Goal: Transaction & Acquisition: Download file/media

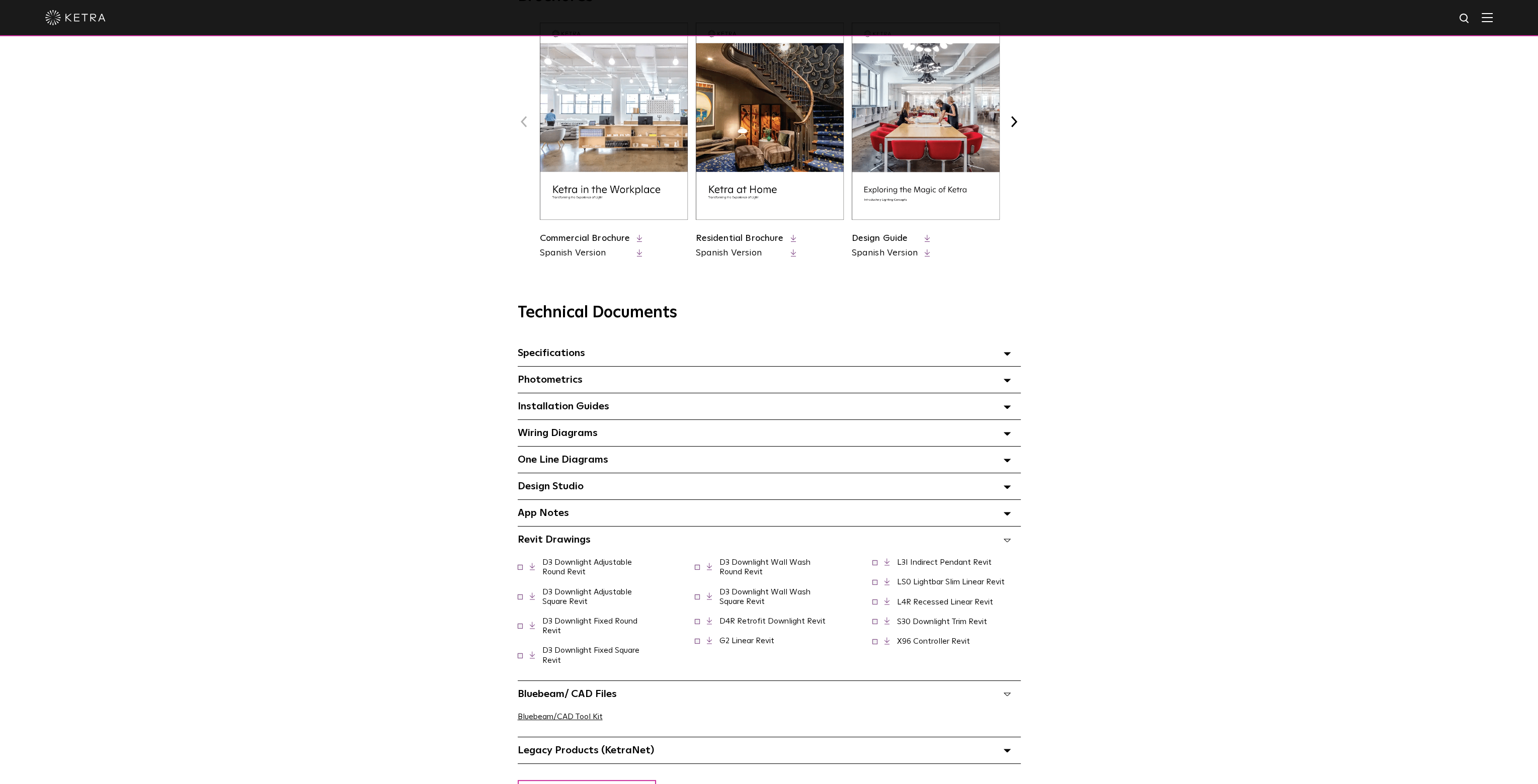
scroll to position [553, 0]
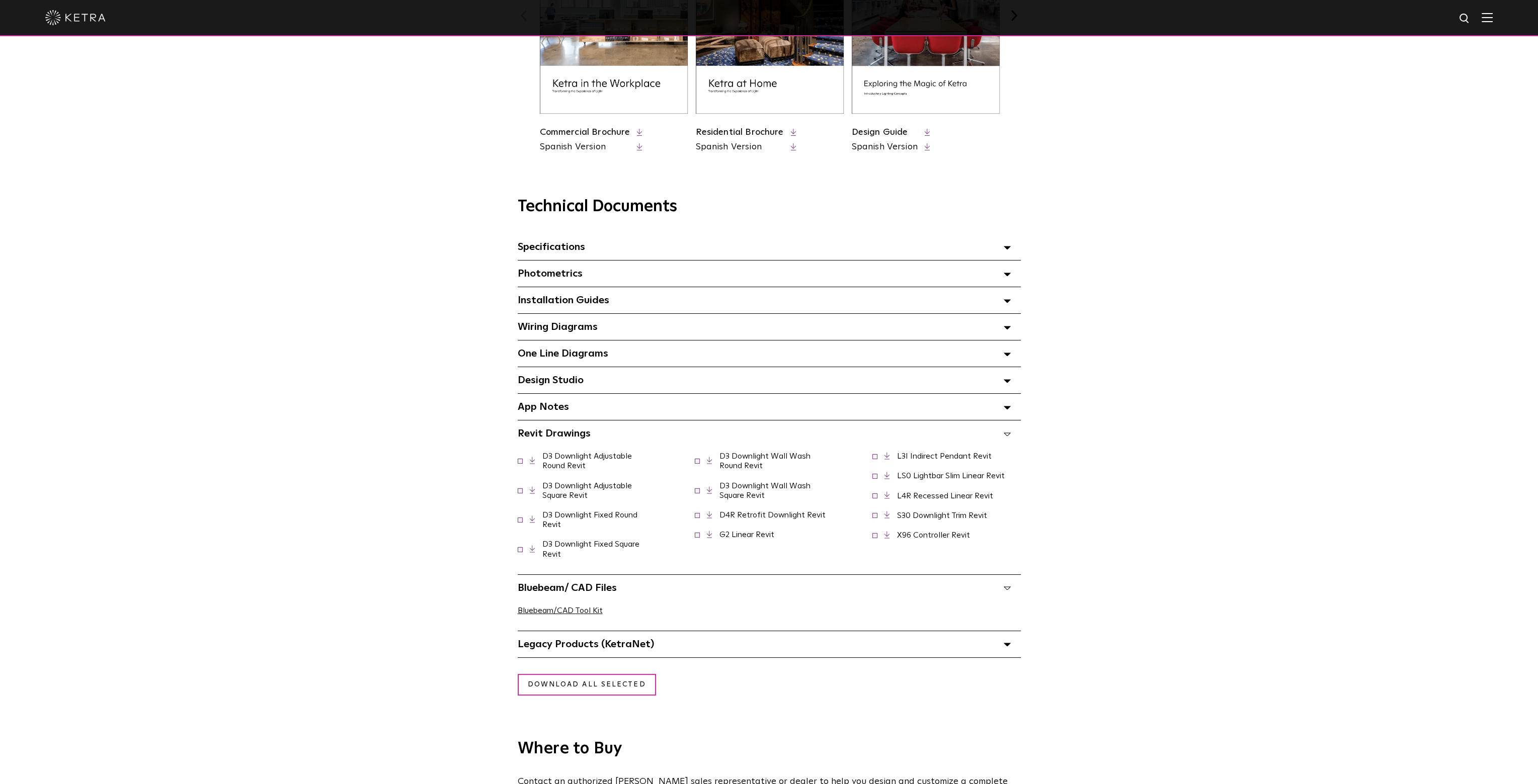
click at [999, 594] on div "Bluebeam/ CAD Files" at bounding box center [769, 588] width 503 height 26
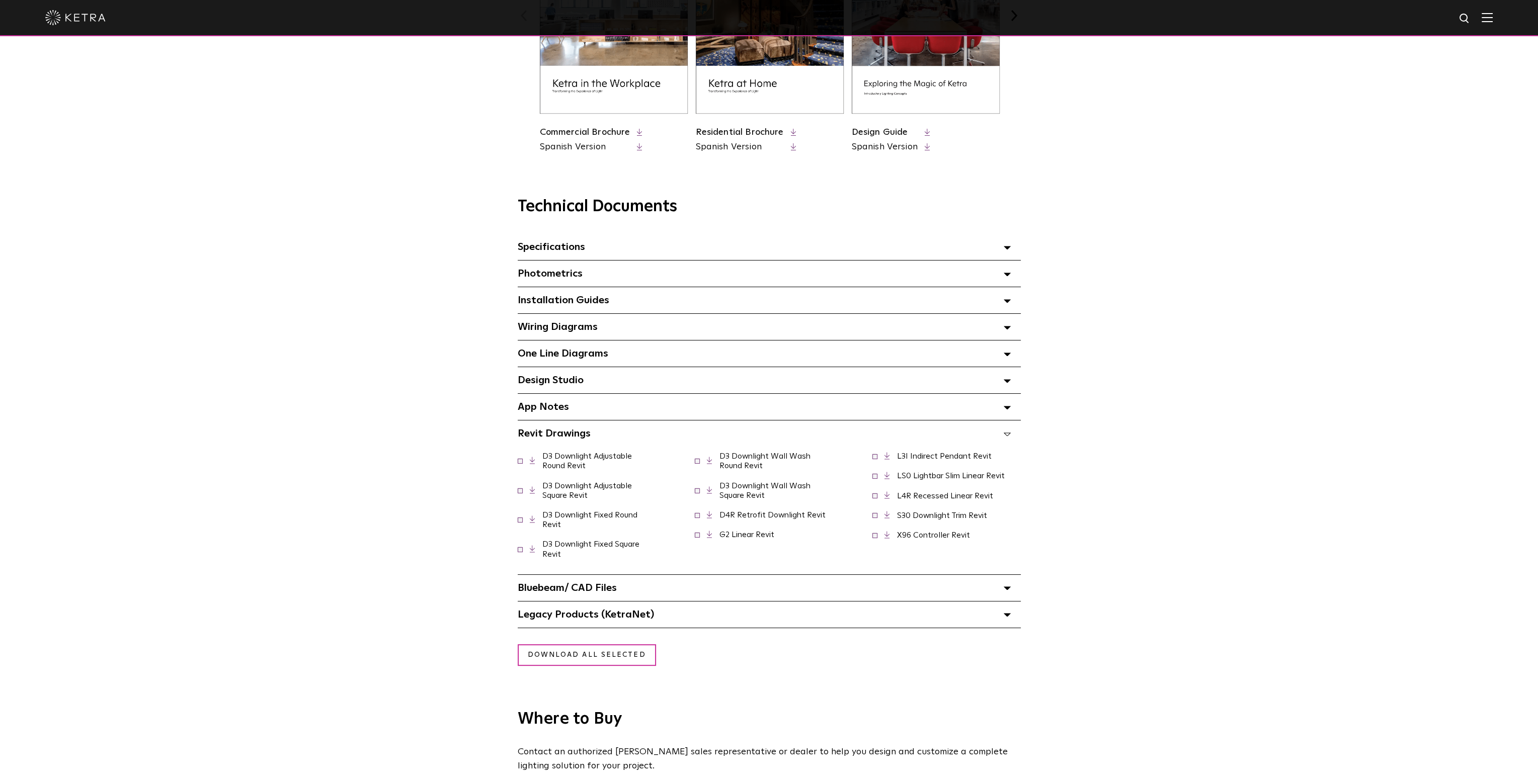
click at [999, 594] on div "Bluebeam/ CAD Files" at bounding box center [769, 588] width 503 height 26
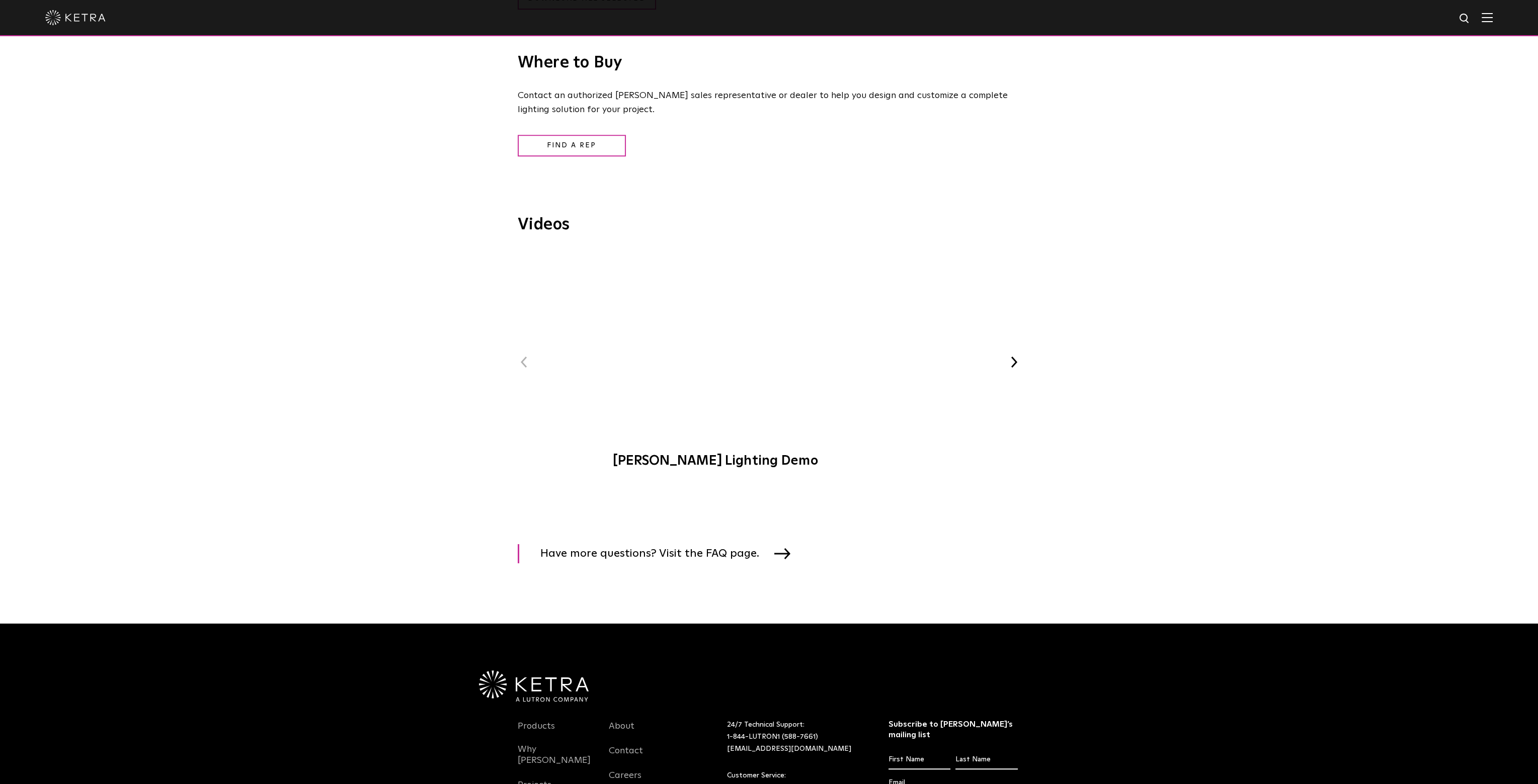
scroll to position [1258, 0]
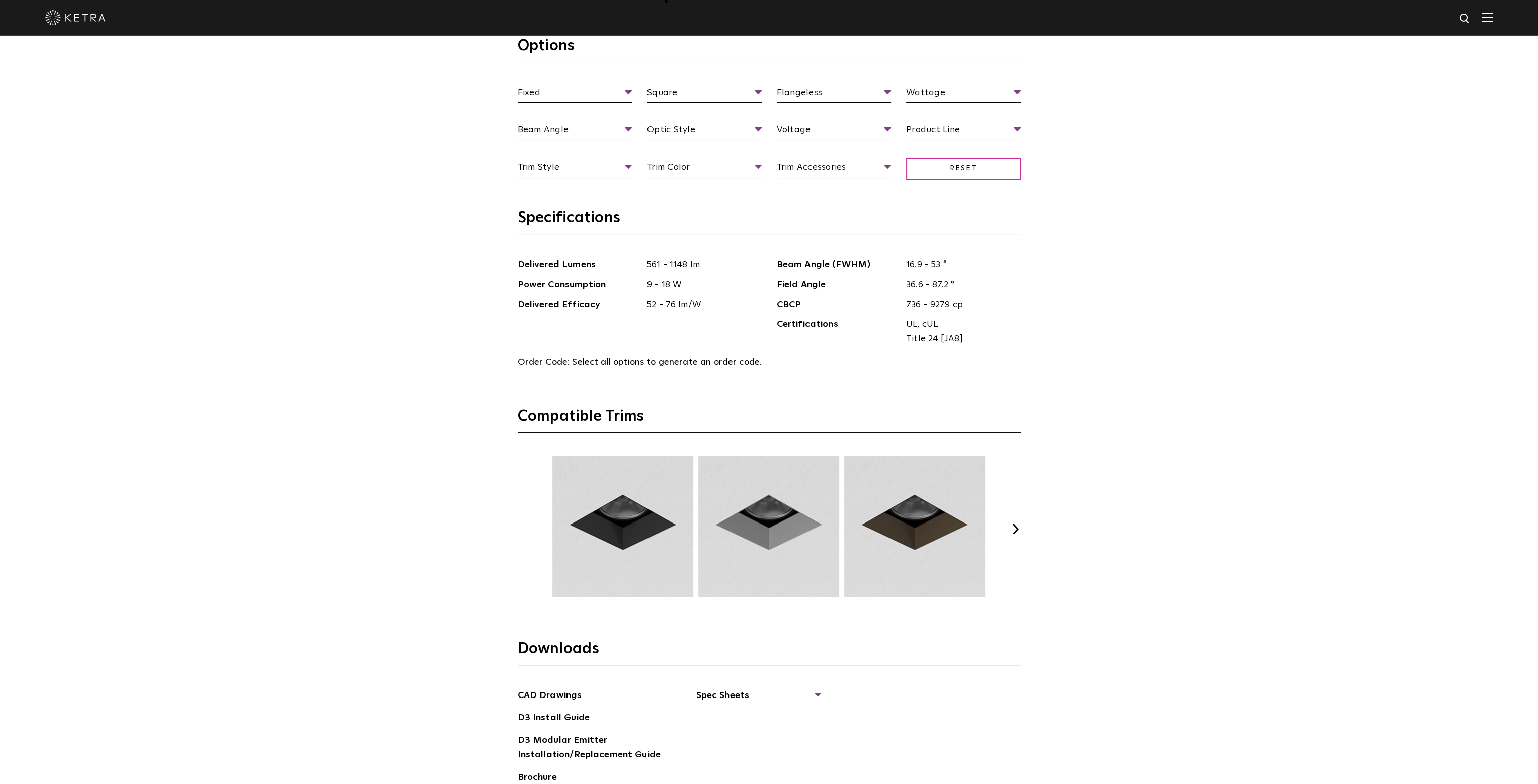
drag, startPoint x: 1352, startPoint y: 3, endPoint x: 1493, endPoint y: 15, distance: 141.5
click at [1492, 15] on img at bounding box center [1487, 17] width 11 height 9
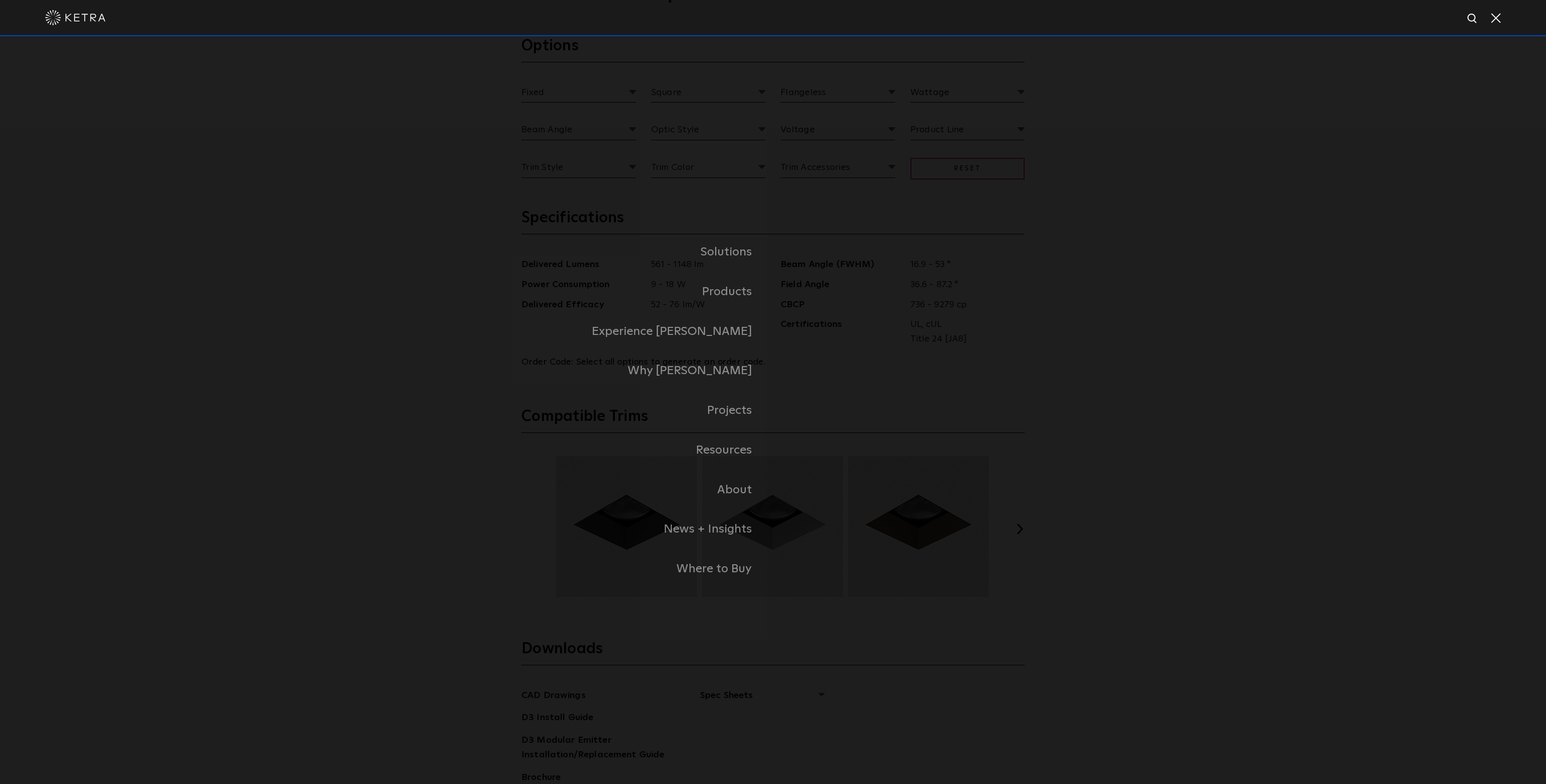
click at [1494, 15] on span at bounding box center [1495, 18] width 11 height 10
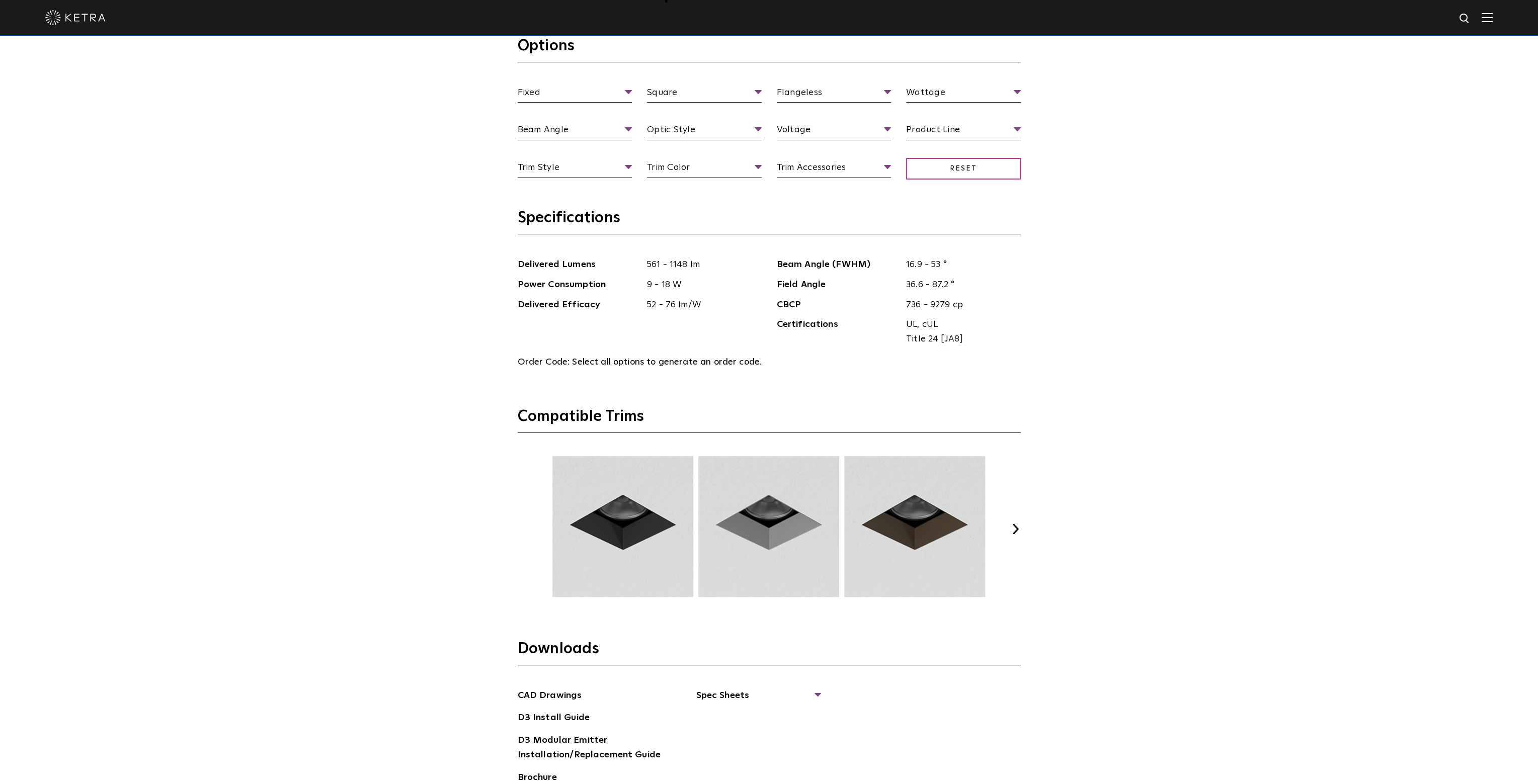
drag, startPoint x: 1513, startPoint y: 1, endPoint x: 1271, endPoint y: 152, distance: 285.2
click at [1271, 152] on div "Select Your Specs Options Fixed Fixture Type Adjustable Fixed Wall Wash Square …" at bounding box center [769, 423] width 1538 height 1024
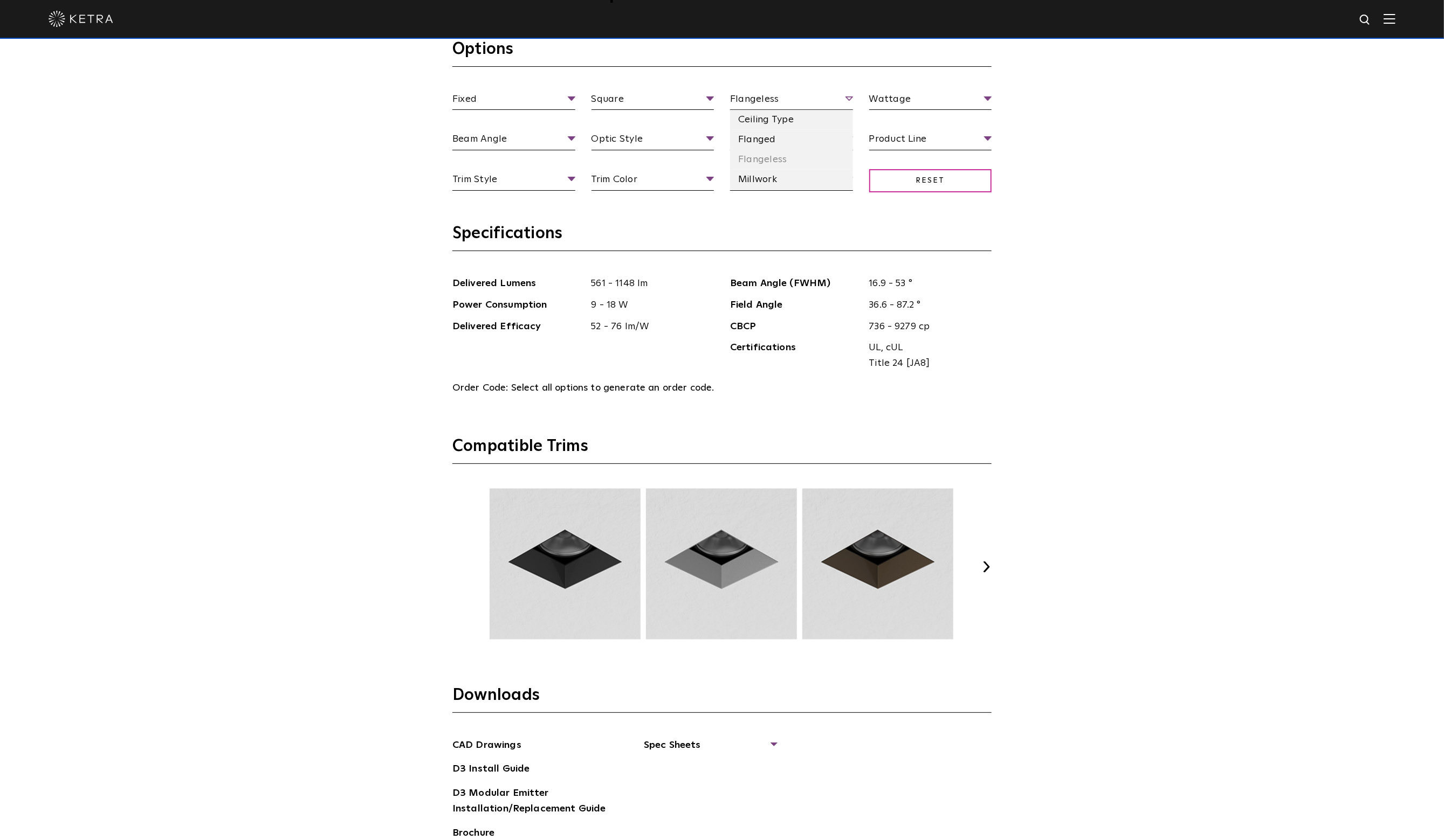
click at [772, 99] on span "Flangeless" at bounding box center [792, 100] width 123 height 19
click at [755, 177] on li "Millwork" at bounding box center [792, 180] width 123 height 20
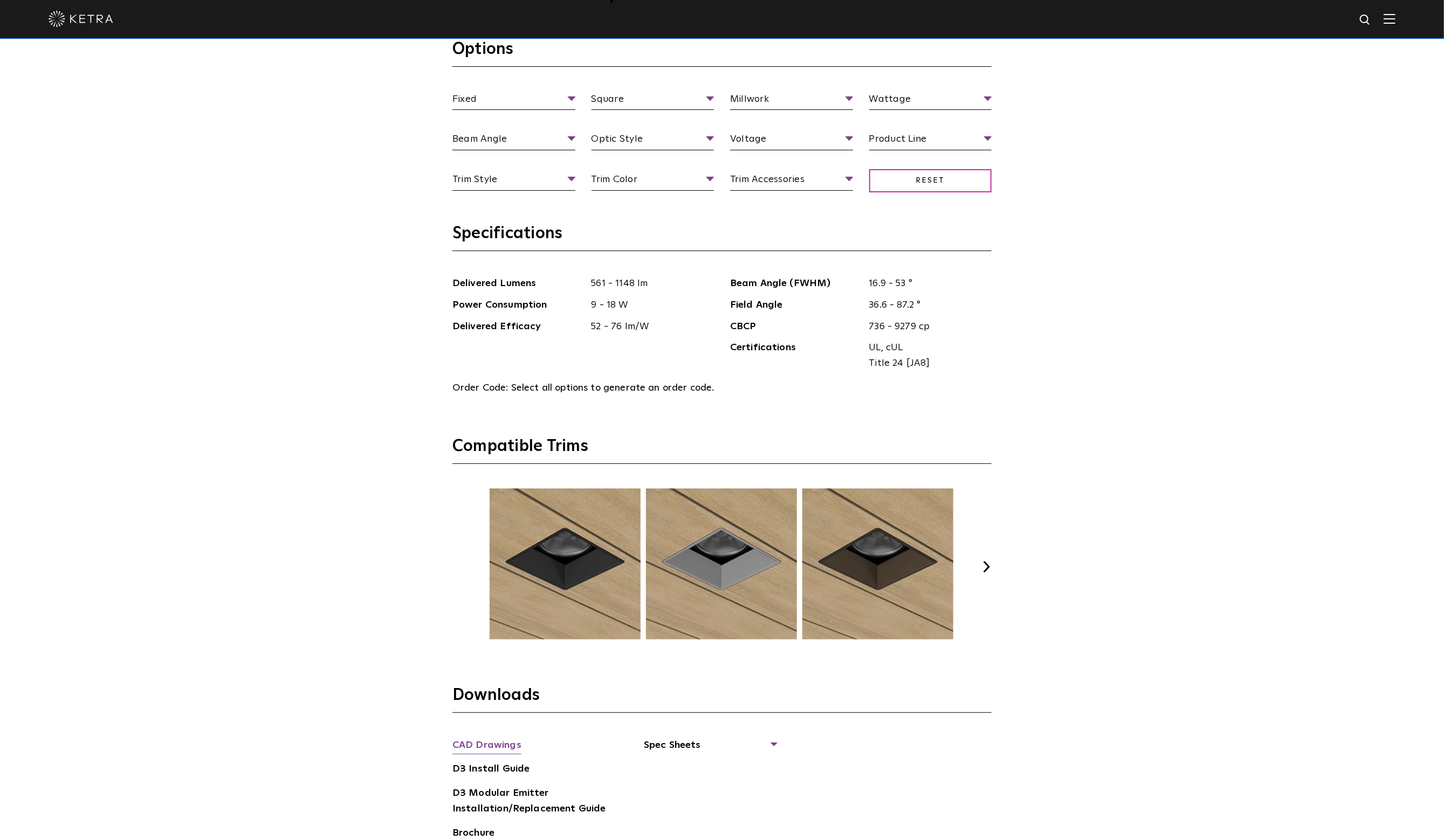
click at [484, 741] on link "CAD Drawings" at bounding box center [487, 746] width 69 height 17
click at [787, 92] on span "Millwork" at bounding box center [792, 100] width 123 height 19
click at [805, 104] on span "Millwork" at bounding box center [792, 100] width 123 height 19
click at [786, 125] on li "Ceiling Type" at bounding box center [792, 120] width 123 height 20
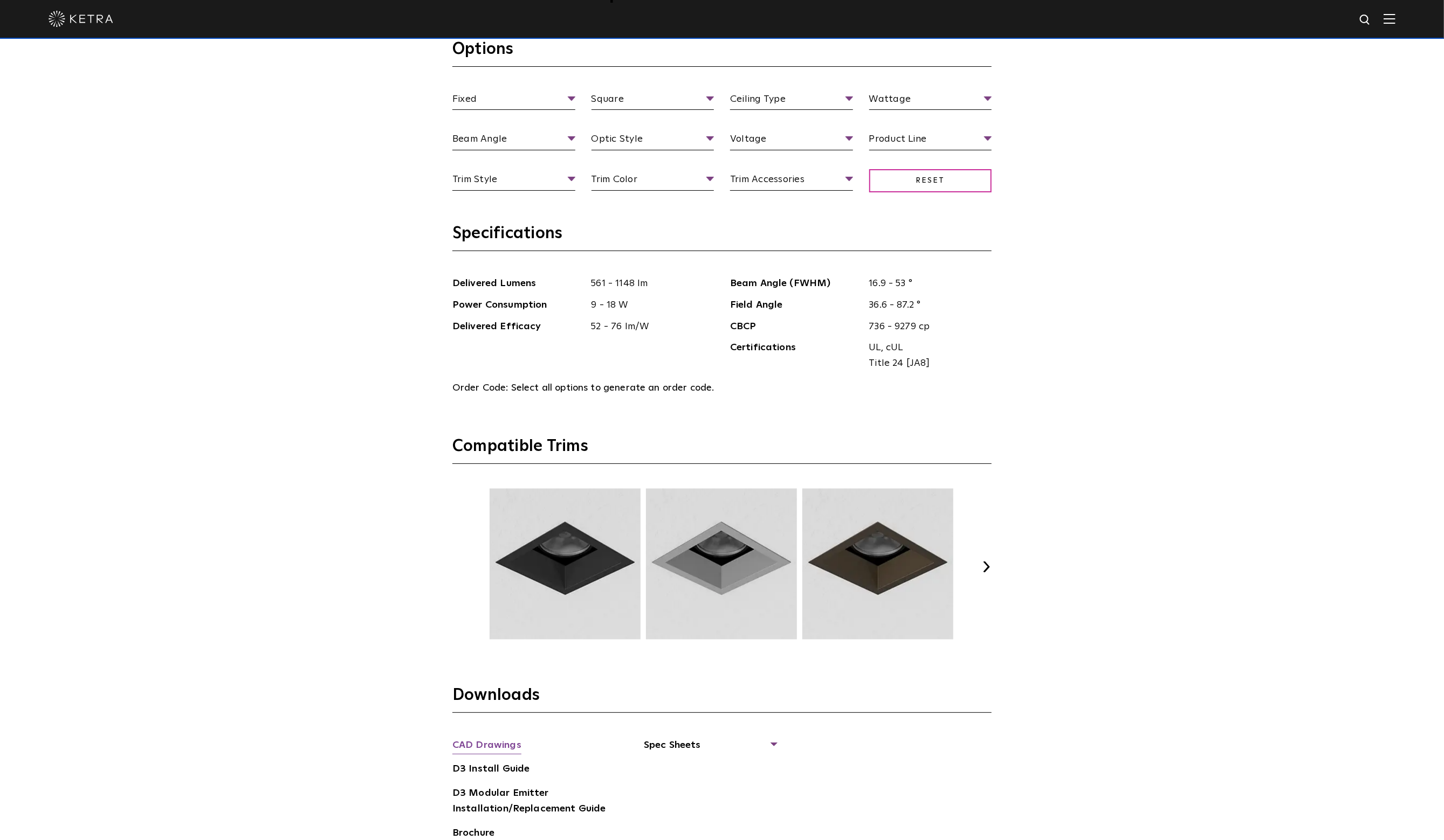
click at [490, 743] on link "CAD Drawings" at bounding box center [487, 746] width 69 height 17
click at [759, 184] on li "Millwork" at bounding box center [792, 180] width 123 height 20
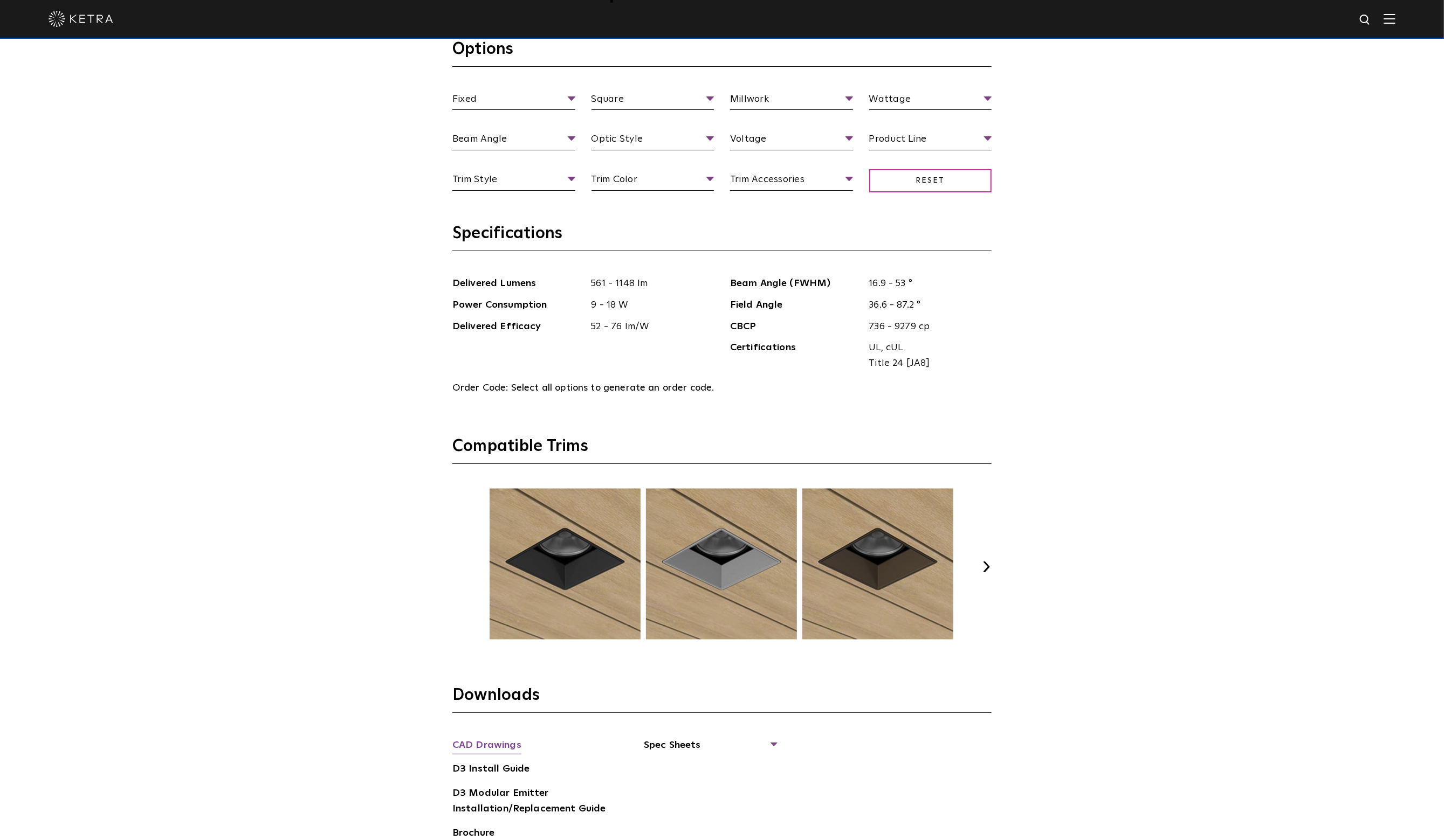
click at [512, 749] on link "CAD Drawings" at bounding box center [487, 746] width 69 height 17
